Goal: Use online tool/utility: Utilize a website feature to perform a specific function

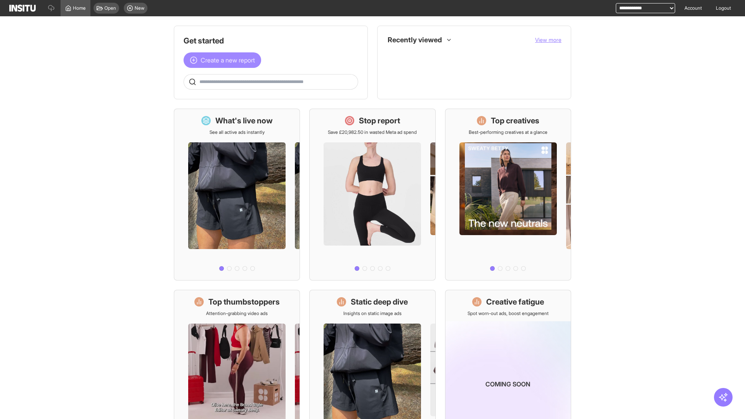
click at [224, 60] on span "Create a new report" at bounding box center [228, 59] width 54 height 9
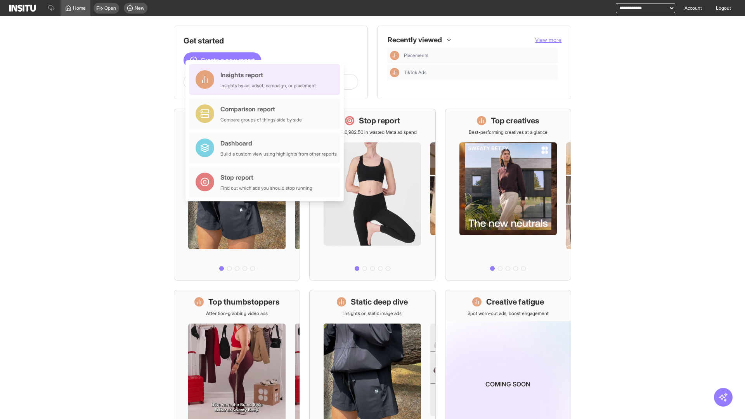
click at [267, 80] on div "Insights report Insights by ad, adset, campaign, or placement" at bounding box center [267, 79] width 95 height 19
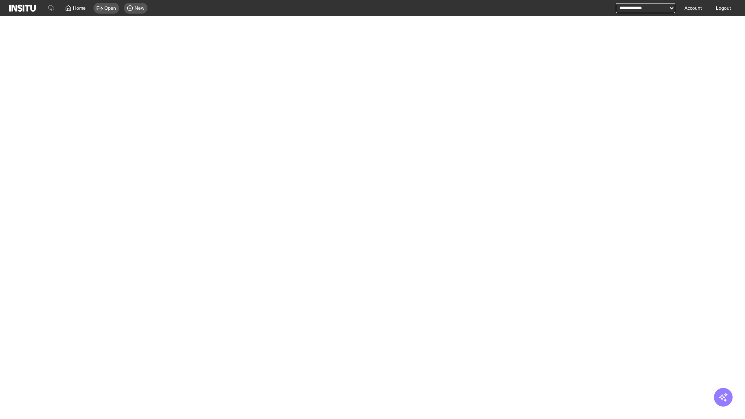
select select "**"
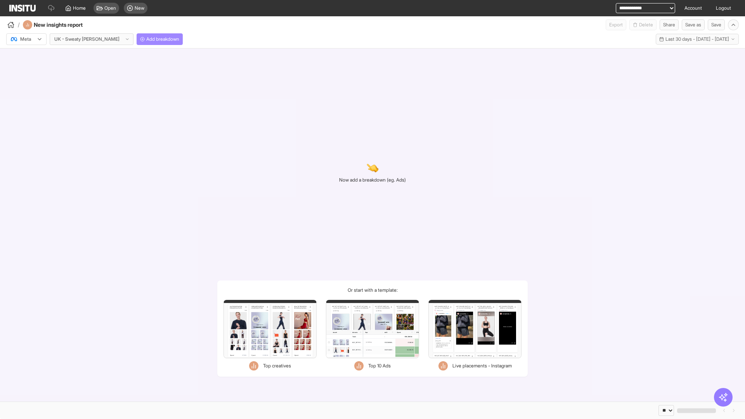
click at [146, 39] on span "Add breakdown" at bounding box center [162, 39] width 33 height 6
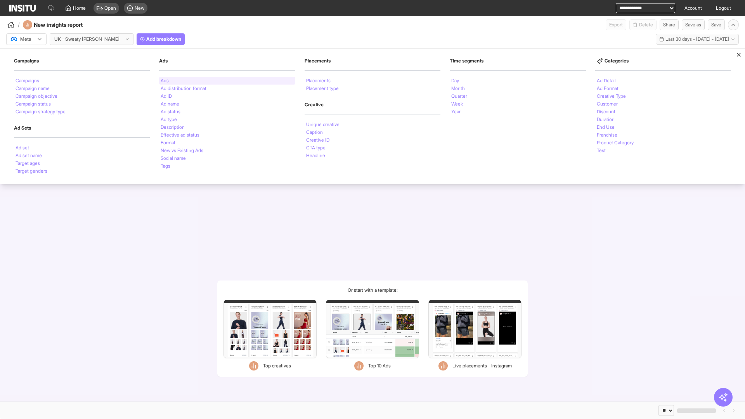
click at [165, 81] on li "Ads" at bounding box center [165, 80] width 8 height 5
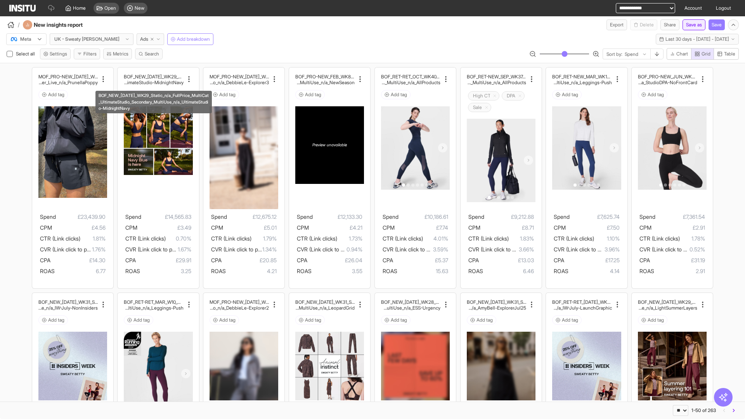
click at [692, 25] on button "Save as" at bounding box center [694, 24] width 23 height 11
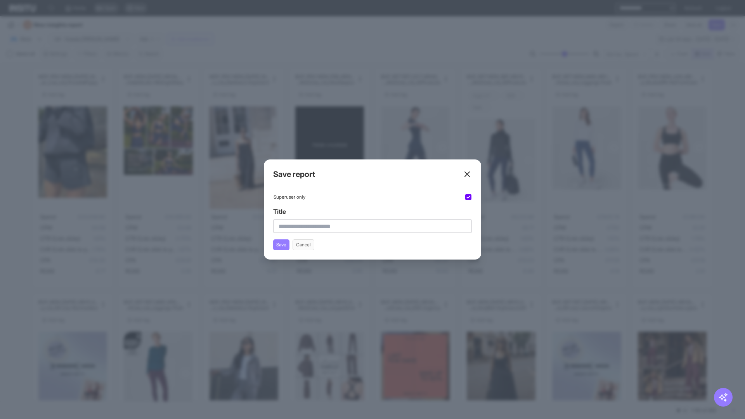
click at [467, 174] on line at bounding box center [467, 174] width 5 height 5
